Goal: Task Accomplishment & Management: Manage account settings

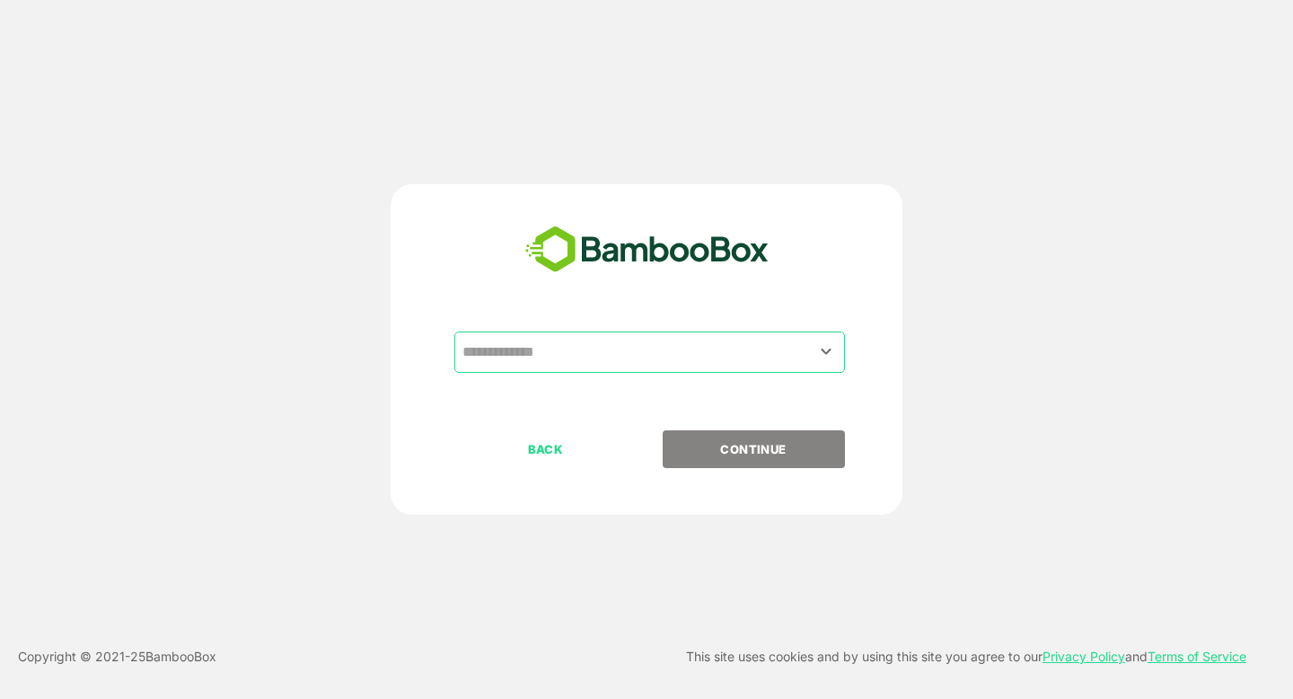
click at [563, 346] on input "text" at bounding box center [649, 352] width 383 height 34
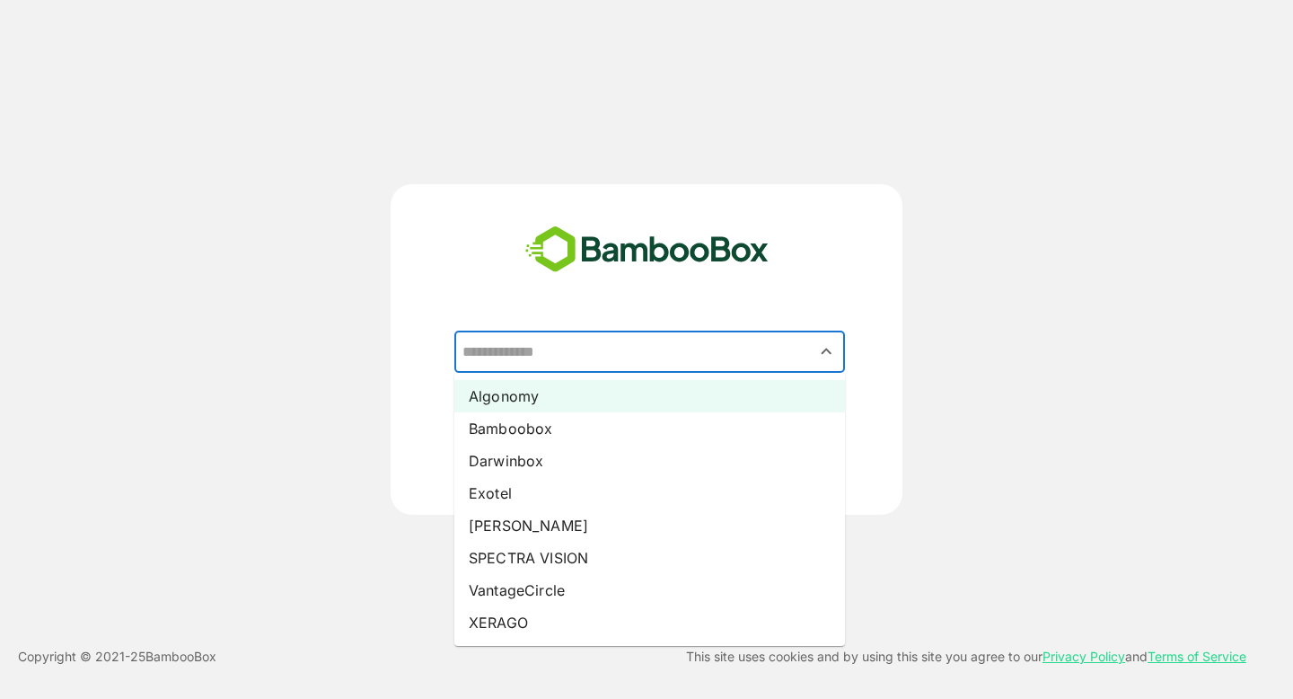
click at [560, 397] on li "Algonomy" at bounding box center [649, 396] width 391 height 32
type input "********"
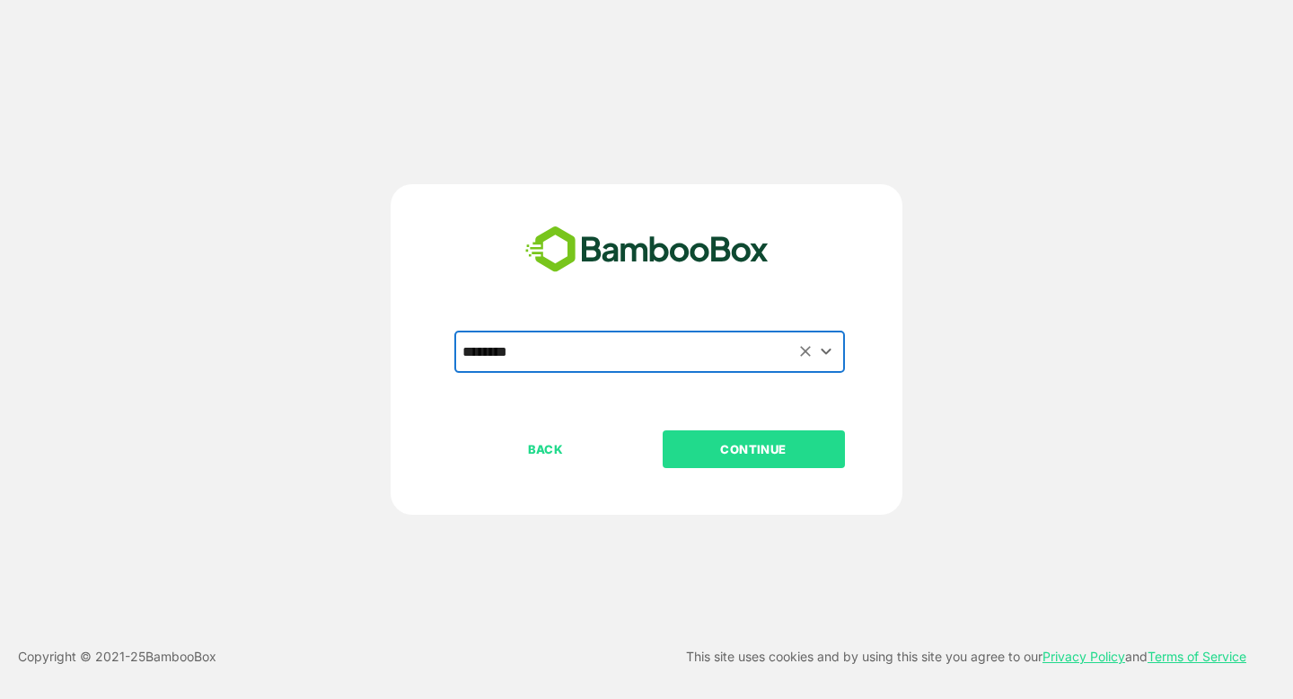
click at [738, 449] on p "CONTINUE" at bounding box center [754, 449] width 180 height 20
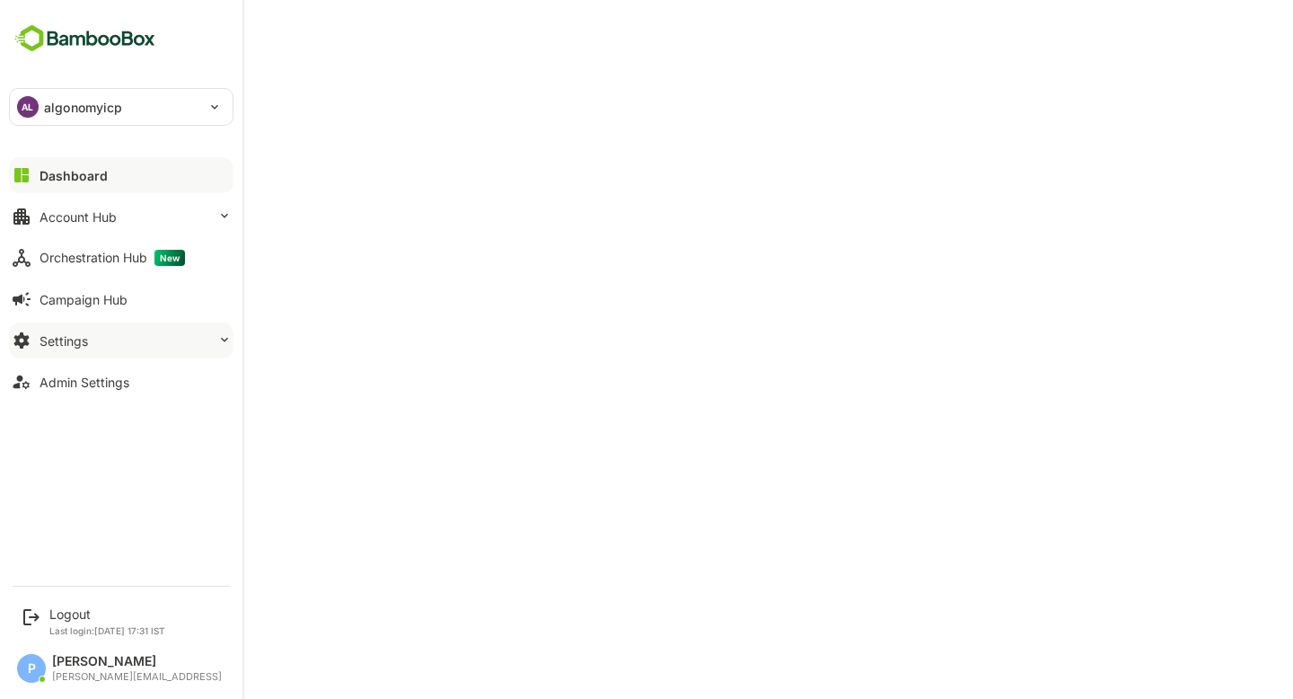
click at [148, 344] on button "Settings" at bounding box center [121, 340] width 225 height 36
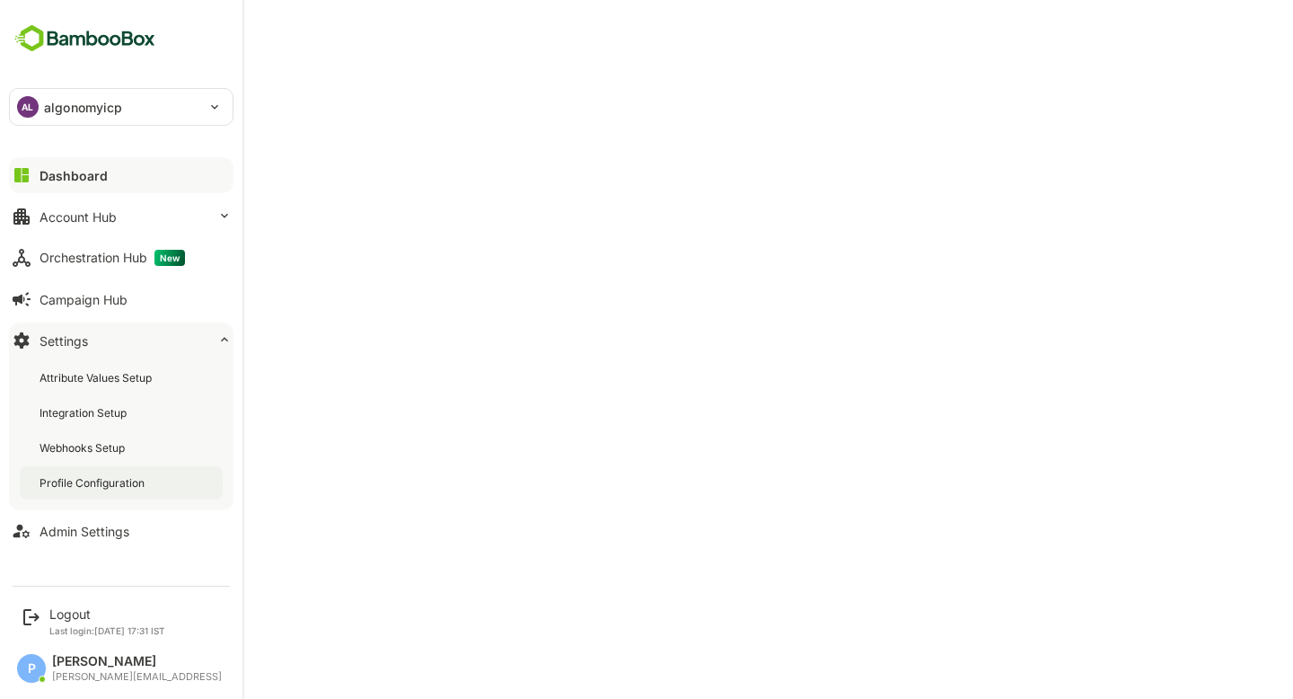
click at [128, 489] on div "Profile Configuration" at bounding box center [94, 482] width 109 height 15
click at [97, 539] on button "Admin Settings" at bounding box center [121, 531] width 225 height 36
